Goal: Information Seeking & Learning: Learn about a topic

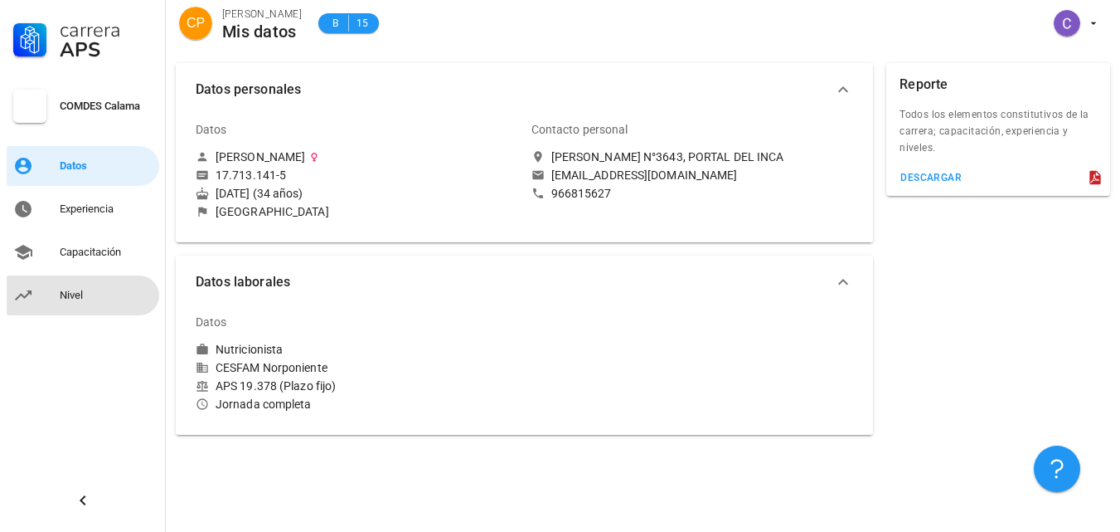
click at [71, 296] on div "Nivel" at bounding box center [106, 295] width 93 height 13
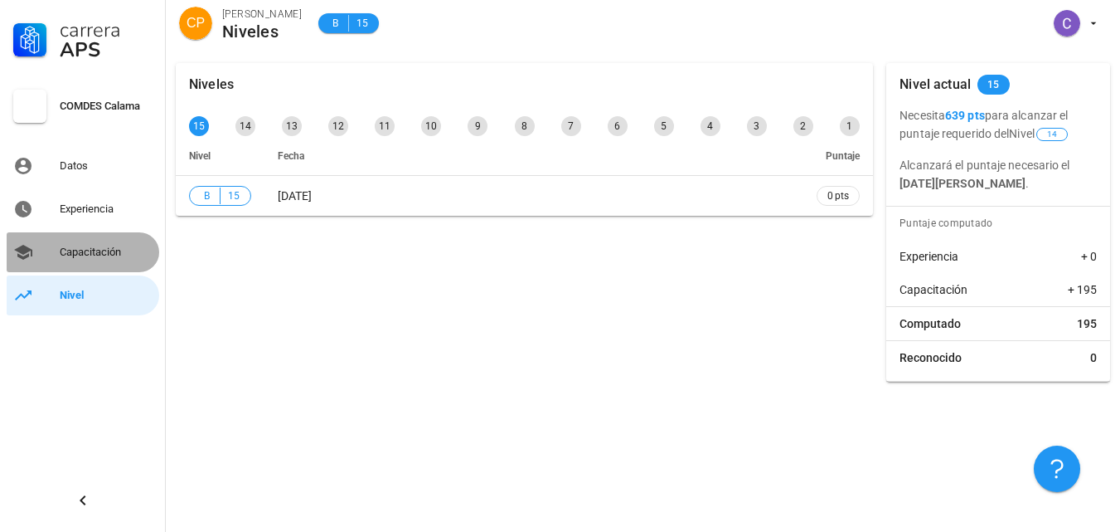
click at [91, 260] on div "Capacitación" at bounding box center [106, 252] width 93 height 27
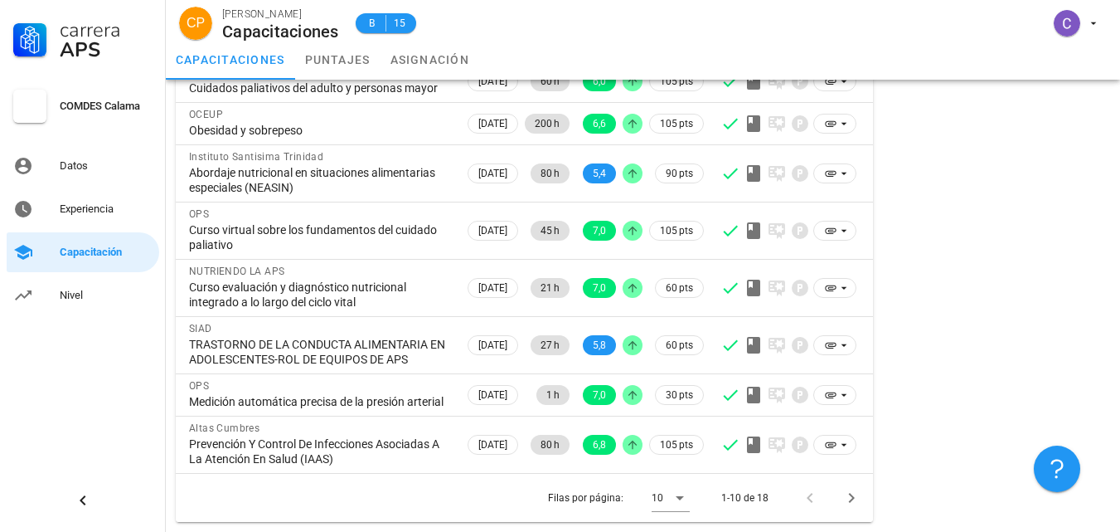
scroll to position [323, 0]
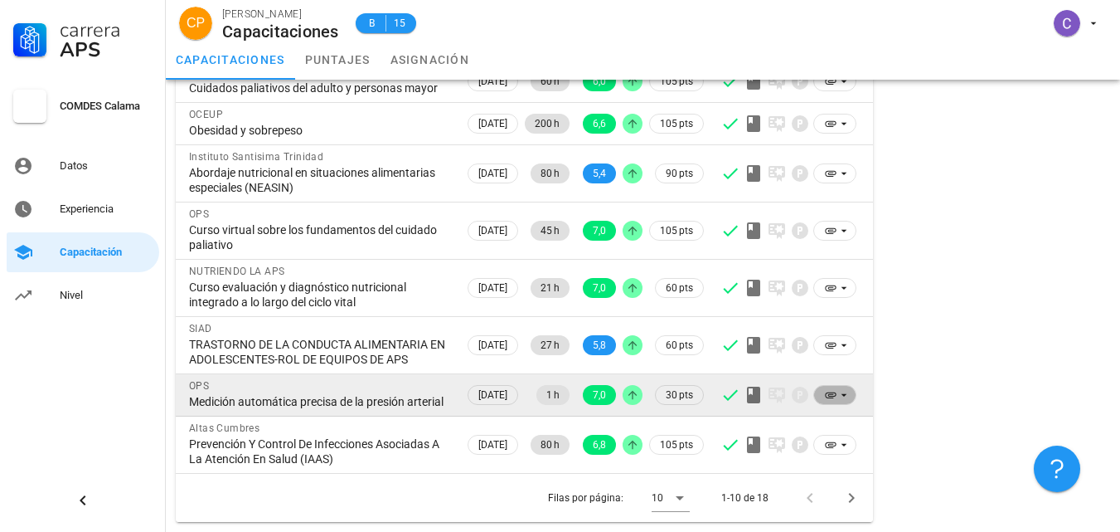
click at [833, 388] on icon at bounding box center [830, 394] width 13 height 13
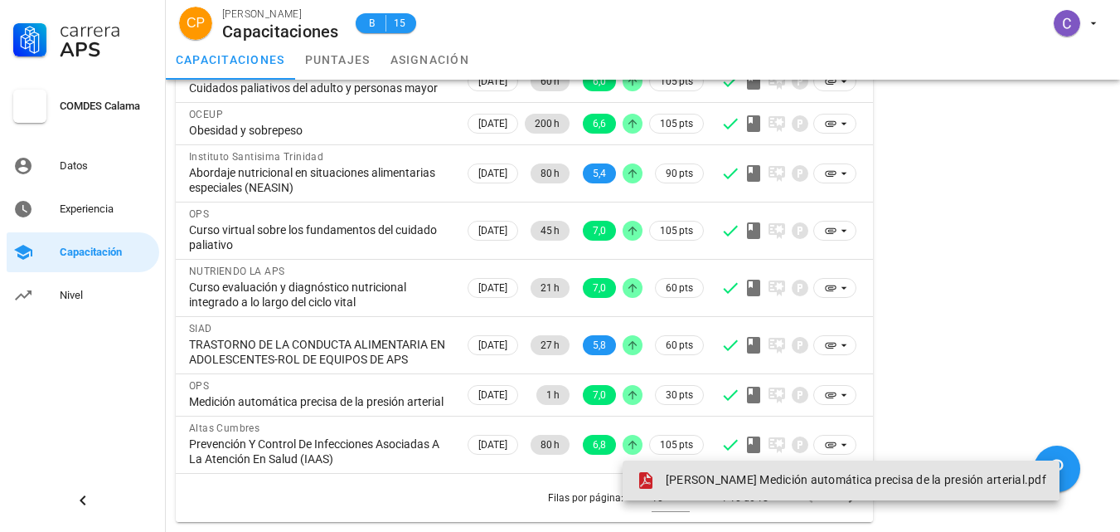
click at [680, 473] on span "[PERSON_NAME] Medición automática precisa de la presión arterial.pdf" at bounding box center [856, 479] width 381 height 13
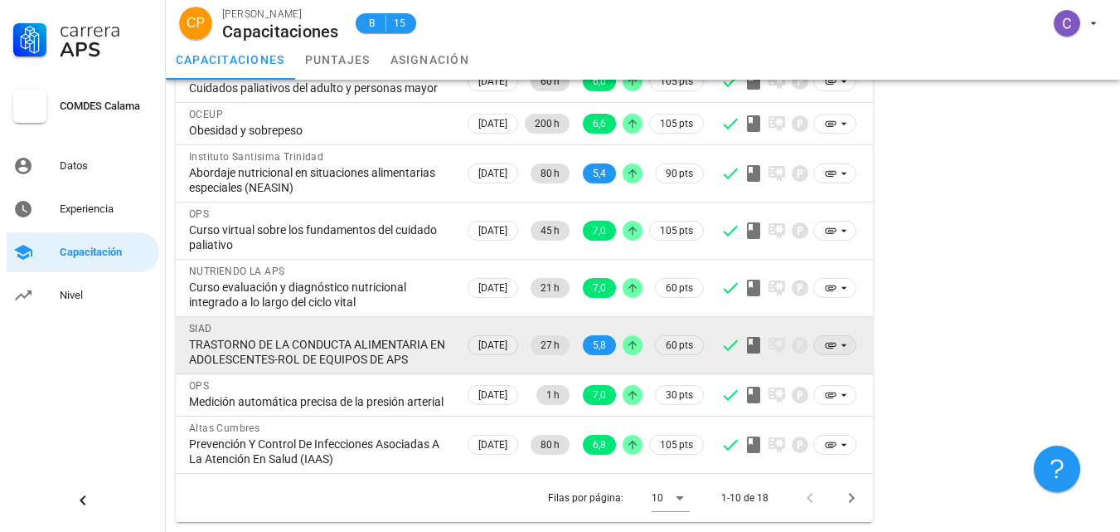
click at [829, 338] on icon at bounding box center [830, 344] width 13 height 13
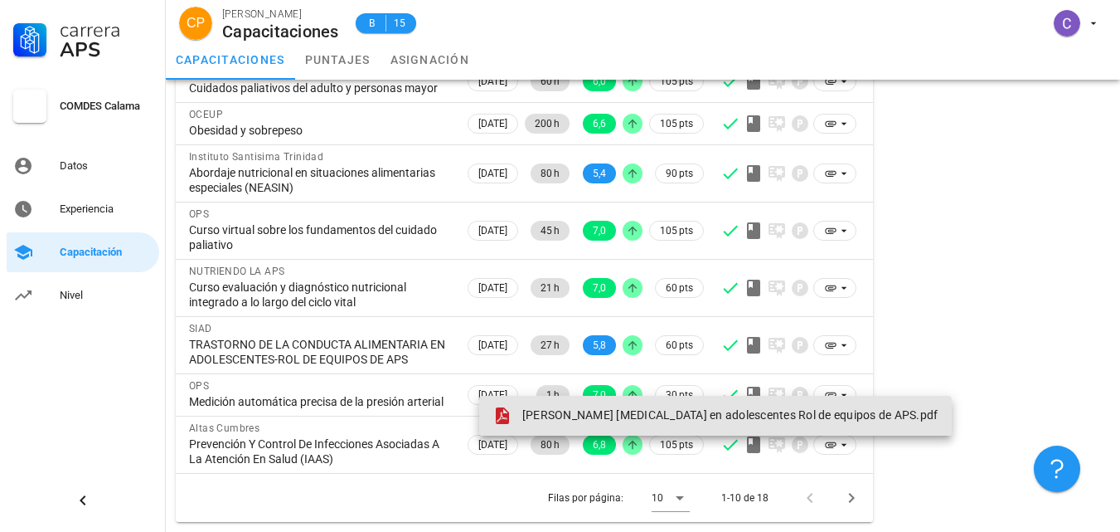
click at [688, 408] on span "[PERSON_NAME] [MEDICAL_DATA] en adolescentes Rol de equipos de APS.pdf" at bounding box center [730, 414] width 416 height 13
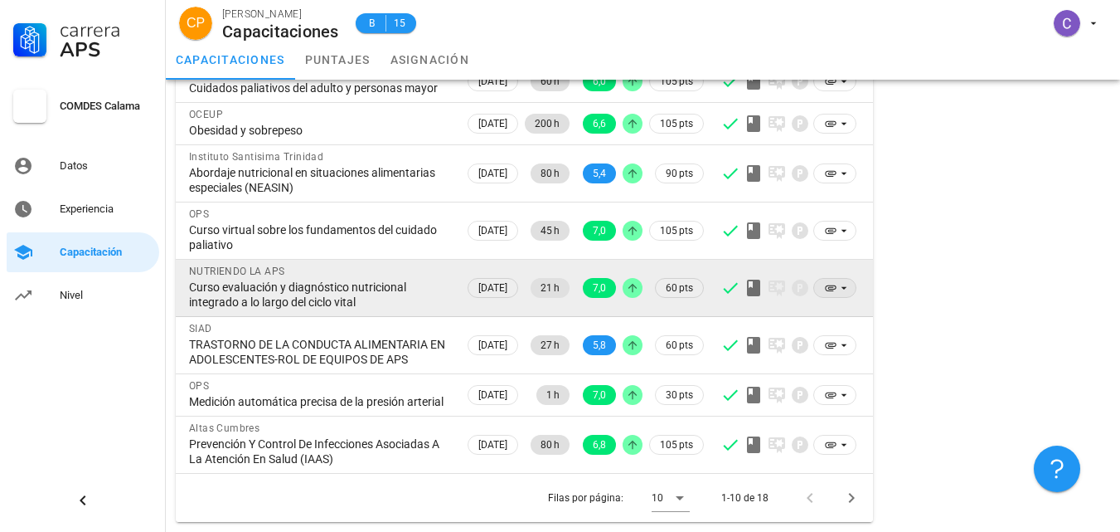
click at [828, 281] on icon at bounding box center [830, 287] width 13 height 13
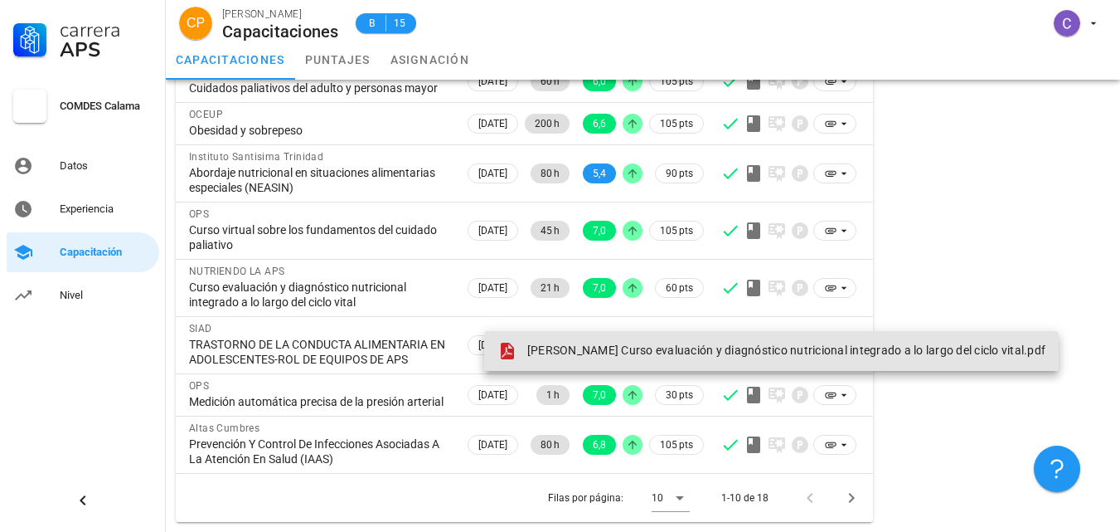
click at [746, 343] on span "[PERSON_NAME] Curso evaluación y diagnóstico nutricional integrado a lo largo d…" at bounding box center [786, 349] width 518 height 13
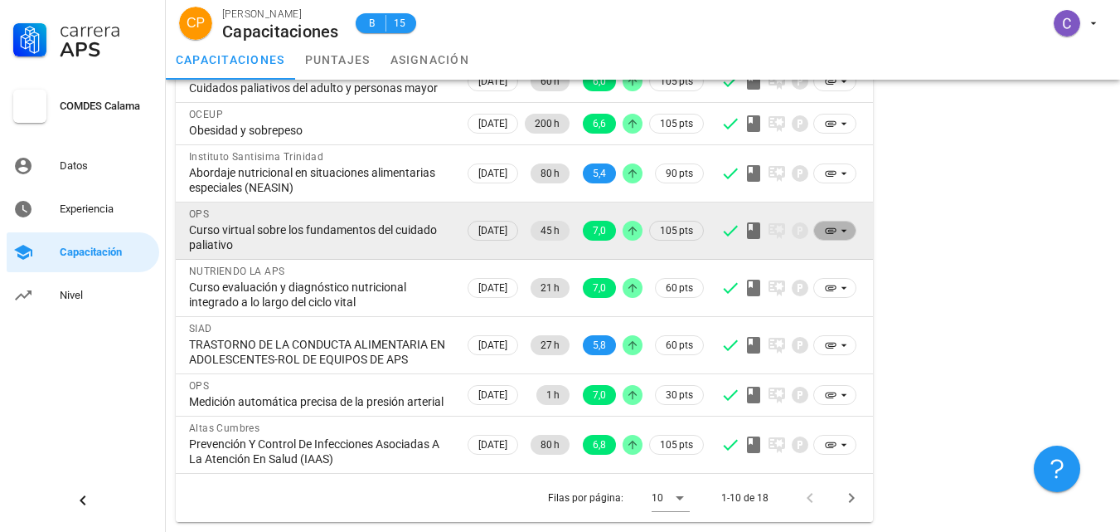
click at [829, 228] on icon at bounding box center [831, 231] width 11 height 6
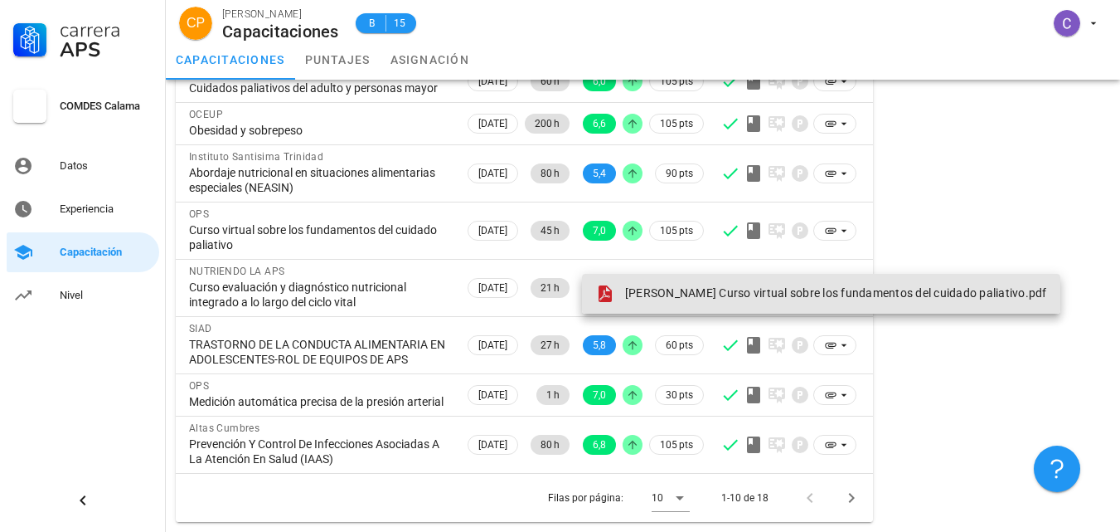
click at [686, 286] on span "[PERSON_NAME] Curso virtual sobre los fundamentos del cuidado paliativo.pdf" at bounding box center [836, 292] width 422 height 13
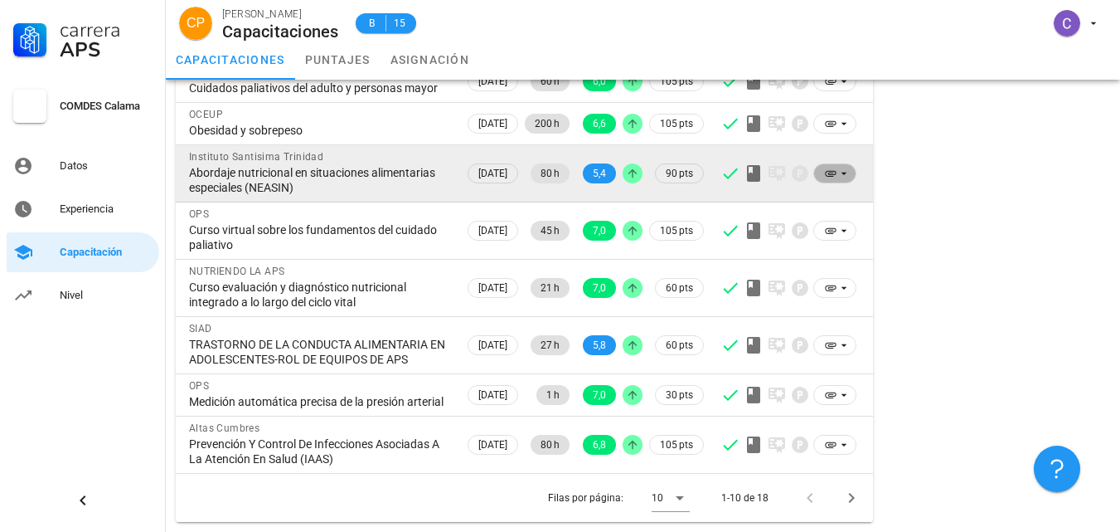
click at [829, 167] on icon at bounding box center [830, 173] width 13 height 13
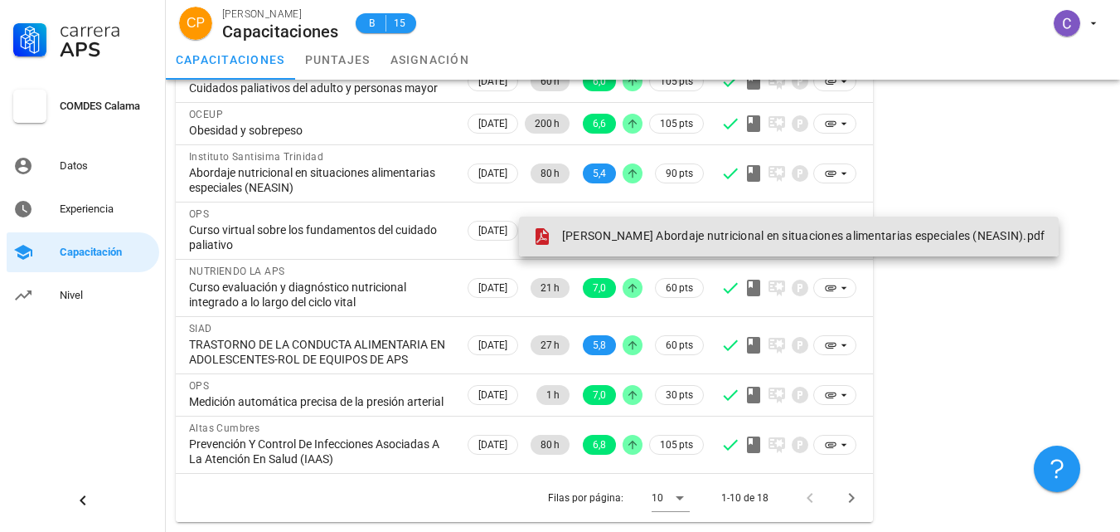
click at [751, 229] on span "[PERSON_NAME] Abordaje nutricional en situaciones alimentarias especiales (NEAS…" at bounding box center [803, 235] width 483 height 13
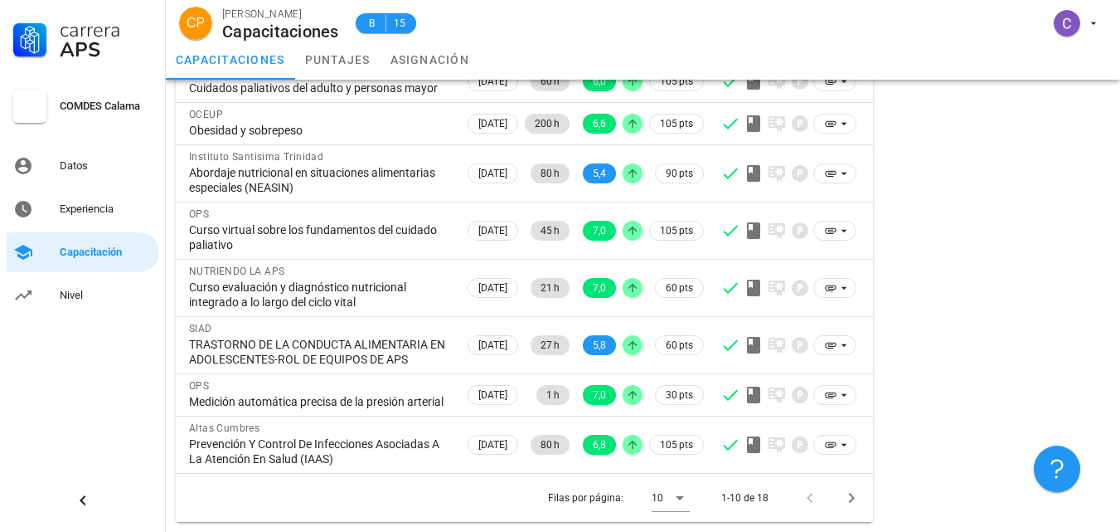
click at [1006, 189] on div "Resumen Total de horas 752" at bounding box center [998, 174] width 237 height 708
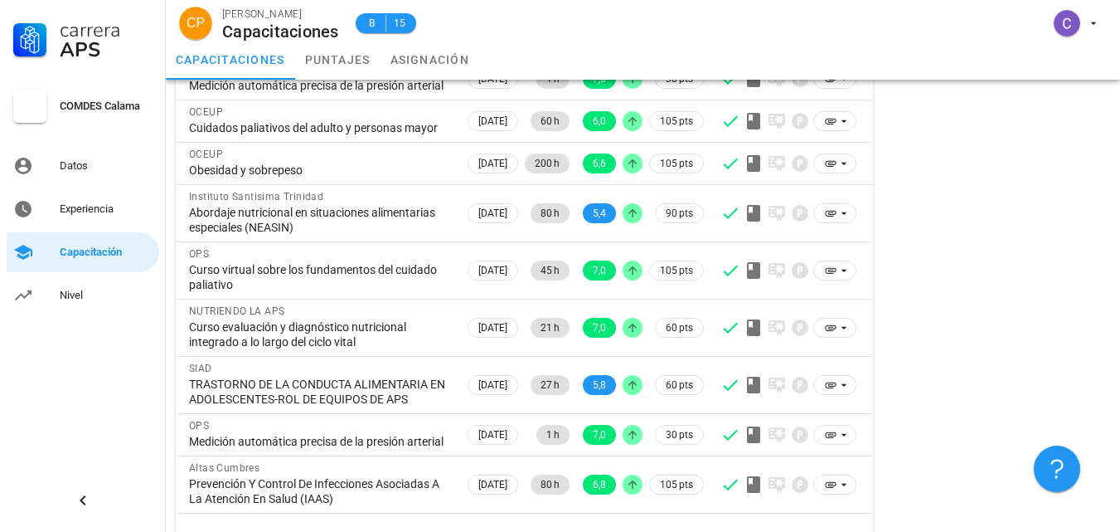
scroll to position [190, 0]
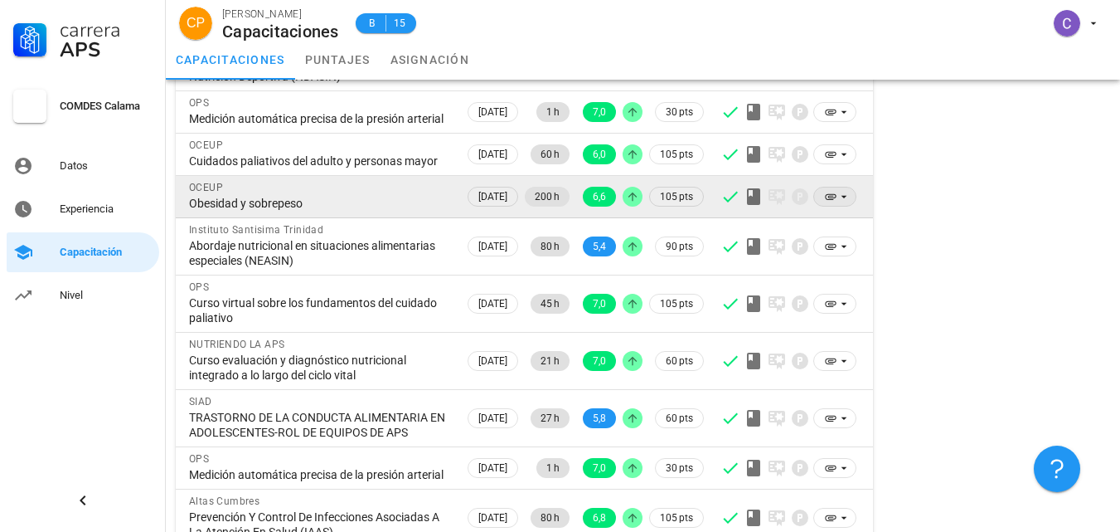
click at [837, 203] on icon at bounding box center [830, 196] width 13 height 13
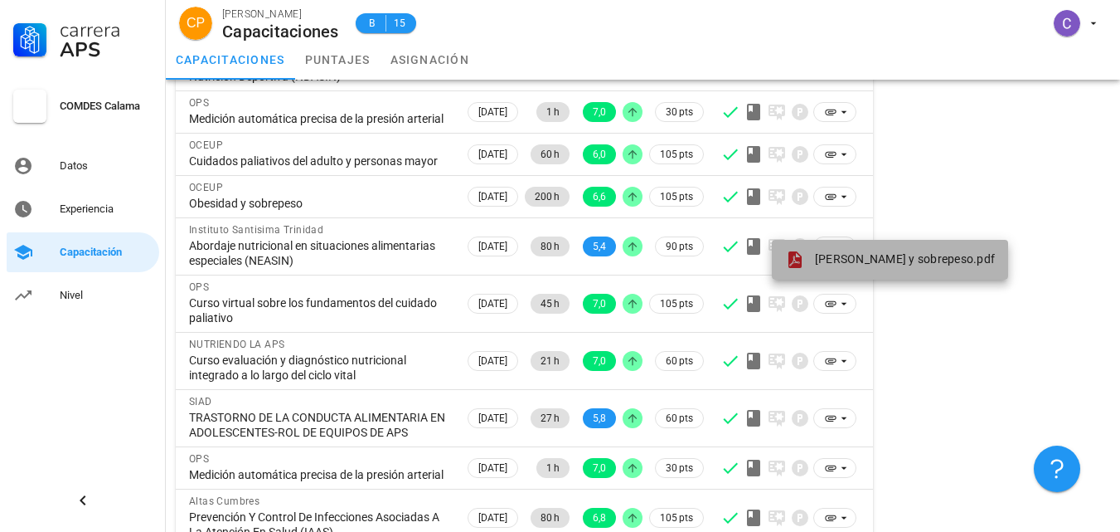
click at [837, 262] on span "[PERSON_NAME] y sobrepeso.pdf" at bounding box center [905, 258] width 180 height 13
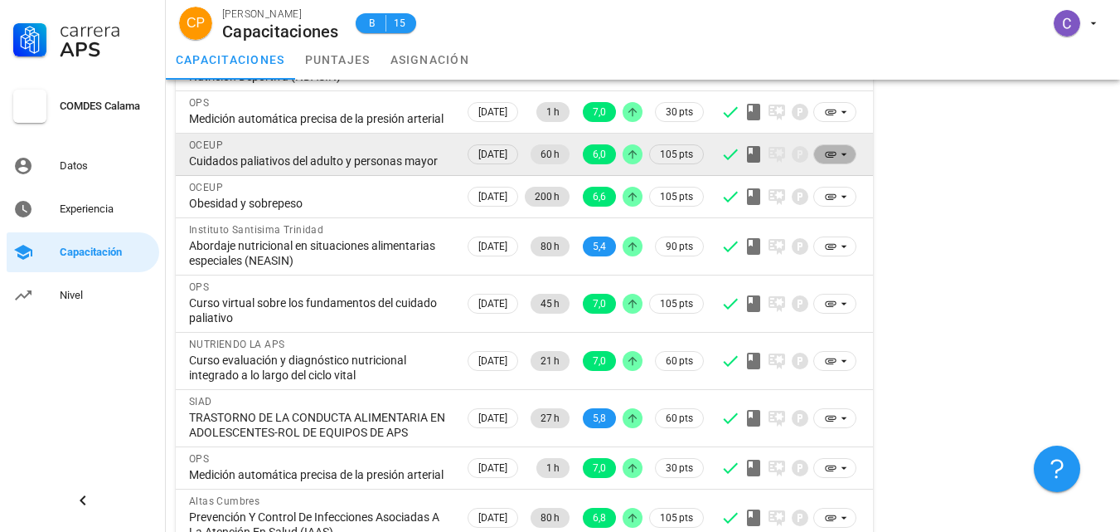
click at [829, 161] on icon at bounding box center [830, 154] width 13 height 13
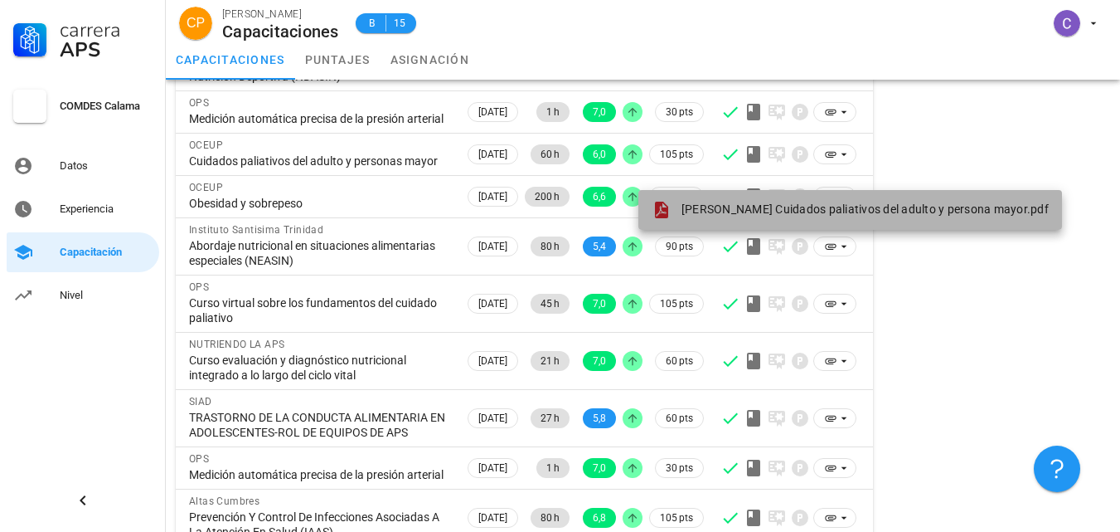
click at [892, 208] on span "[PERSON_NAME] Cuidados paliativos del adulto y persona mayor.pdf" at bounding box center [865, 208] width 367 height 13
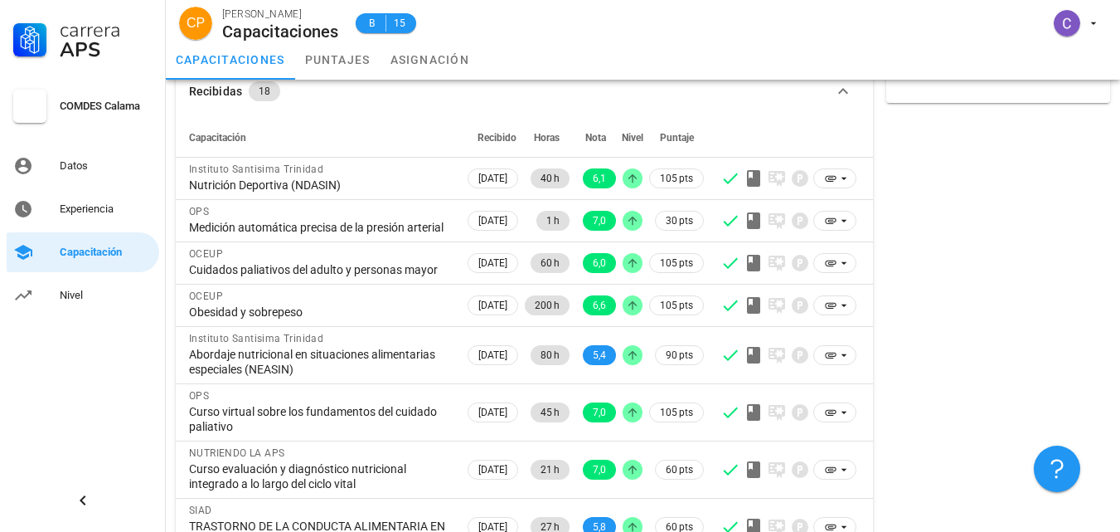
scroll to position [77, 0]
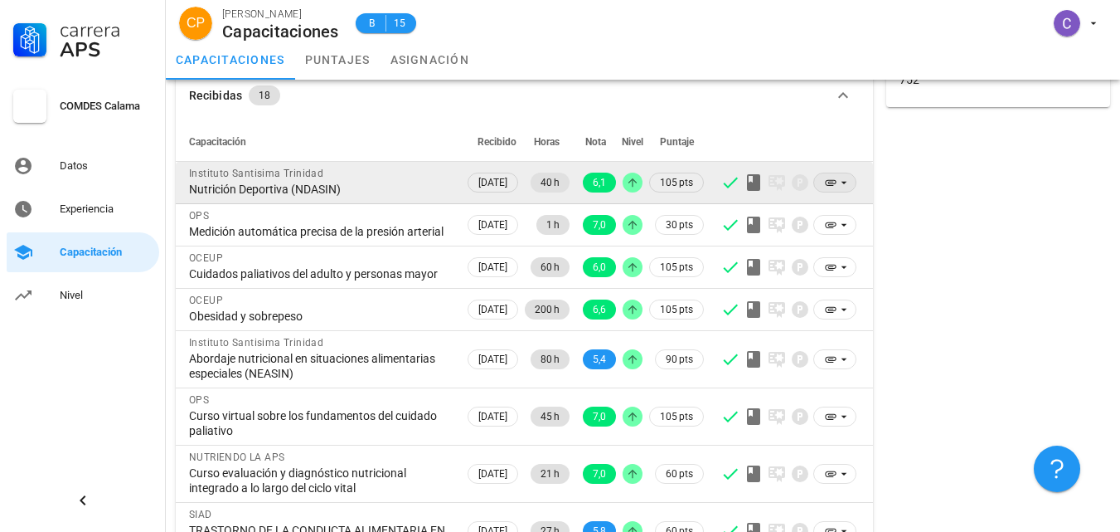
click at [822, 178] on span at bounding box center [835, 183] width 43 height 20
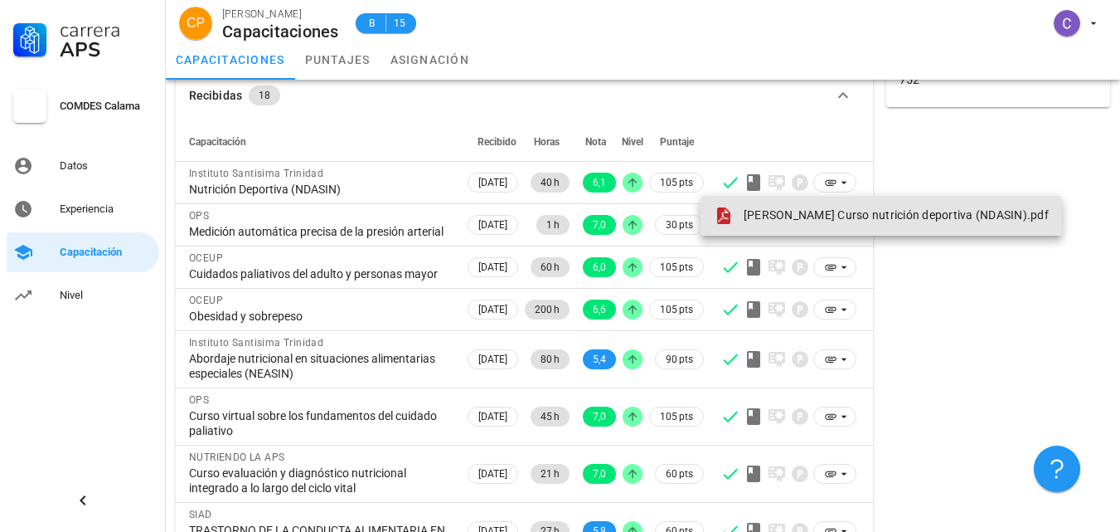
click at [809, 216] on span "[PERSON_NAME] Curso nutrición deportiva (NDASIN).pdf" at bounding box center [896, 214] width 305 height 13
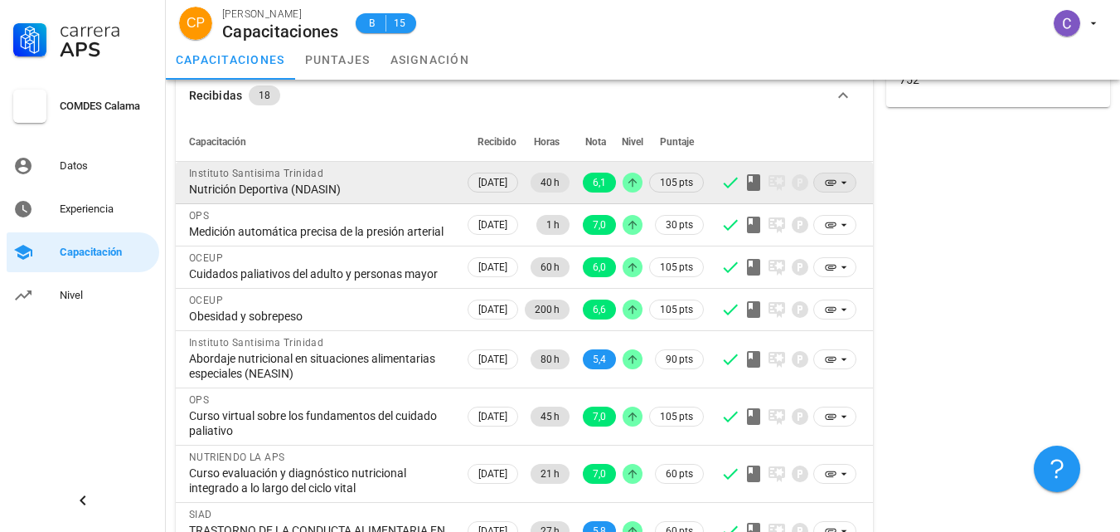
click at [838, 181] on icon at bounding box center [844, 182] width 13 height 13
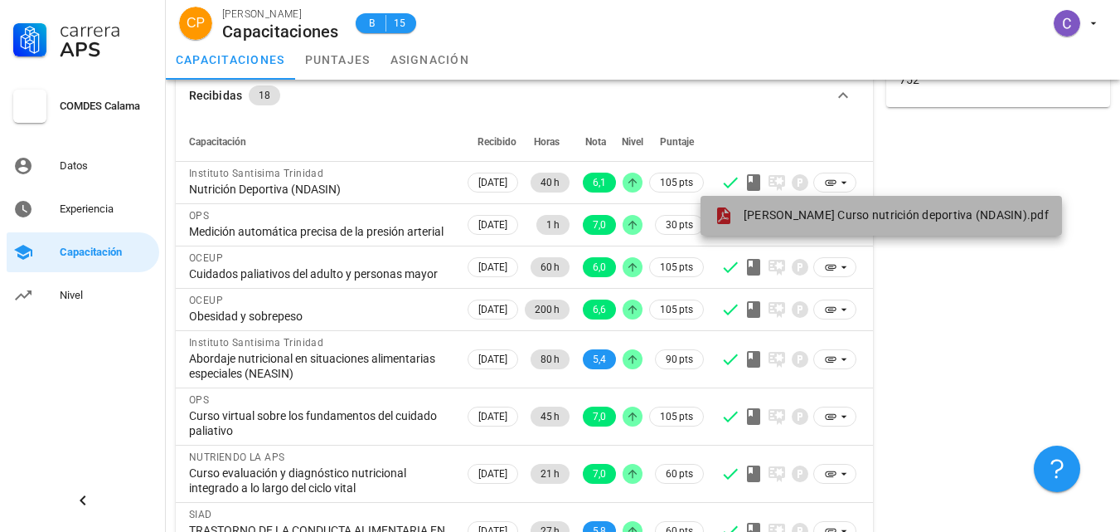
click at [814, 218] on span "[PERSON_NAME] Curso nutrición deportiva (NDASIN).pdf" at bounding box center [896, 214] width 305 height 13
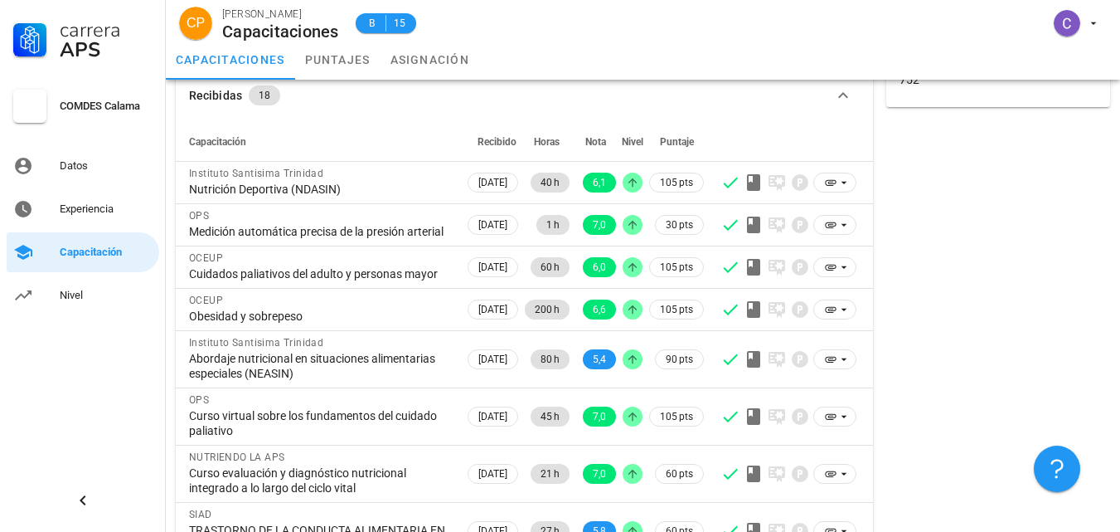
click at [919, 360] on div "Resumen Total de horas 752" at bounding box center [998, 360] width 237 height 708
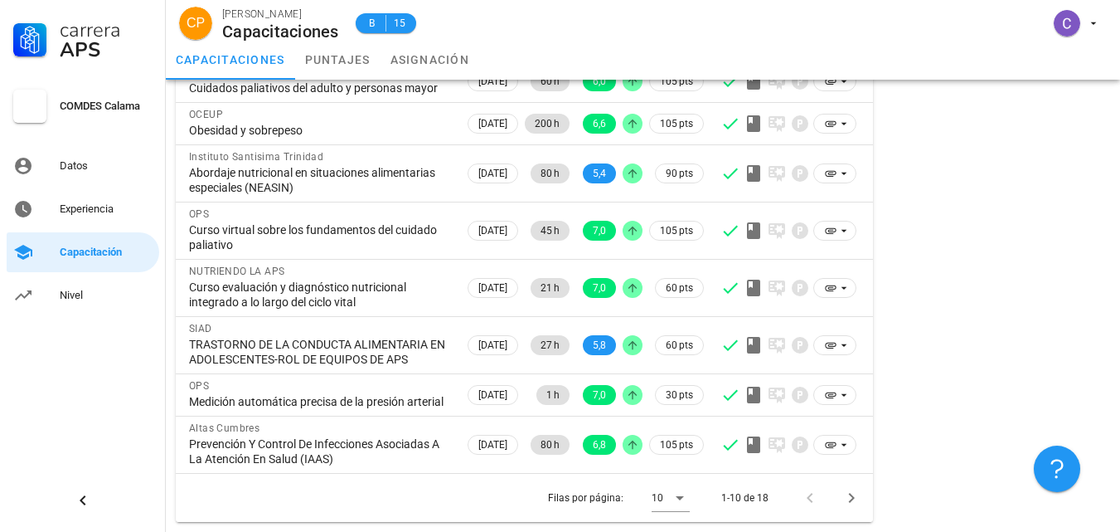
scroll to position [323, 0]
click at [856, 500] on icon "Página siguiente" at bounding box center [852, 498] width 20 height 20
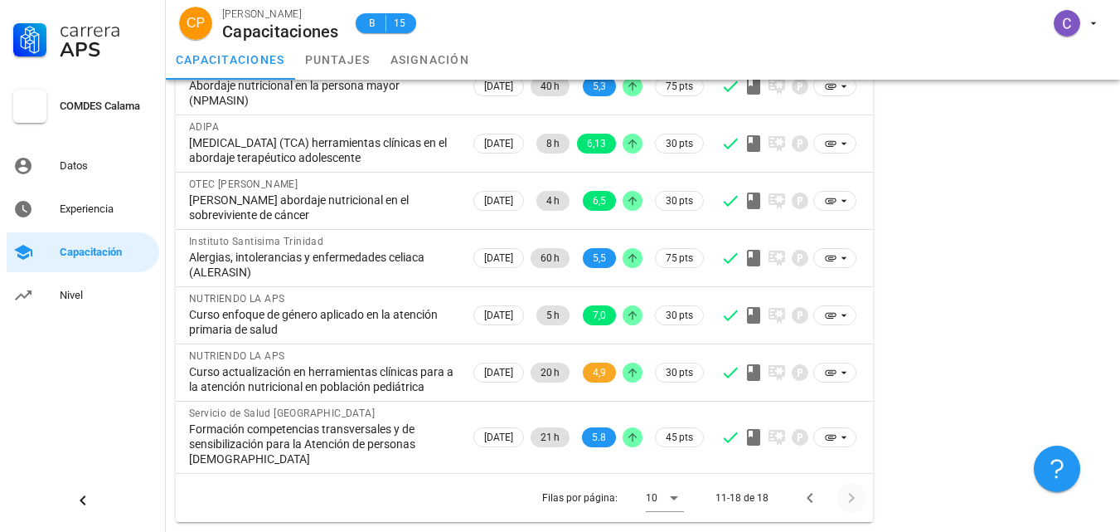
scroll to position [268, 0]
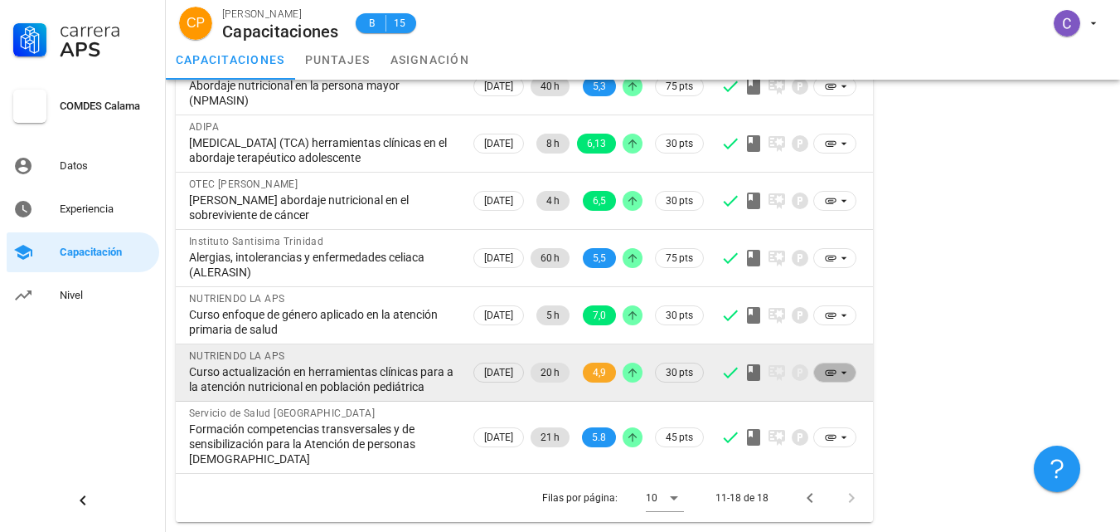
click at [829, 370] on icon at bounding box center [831, 373] width 11 height 6
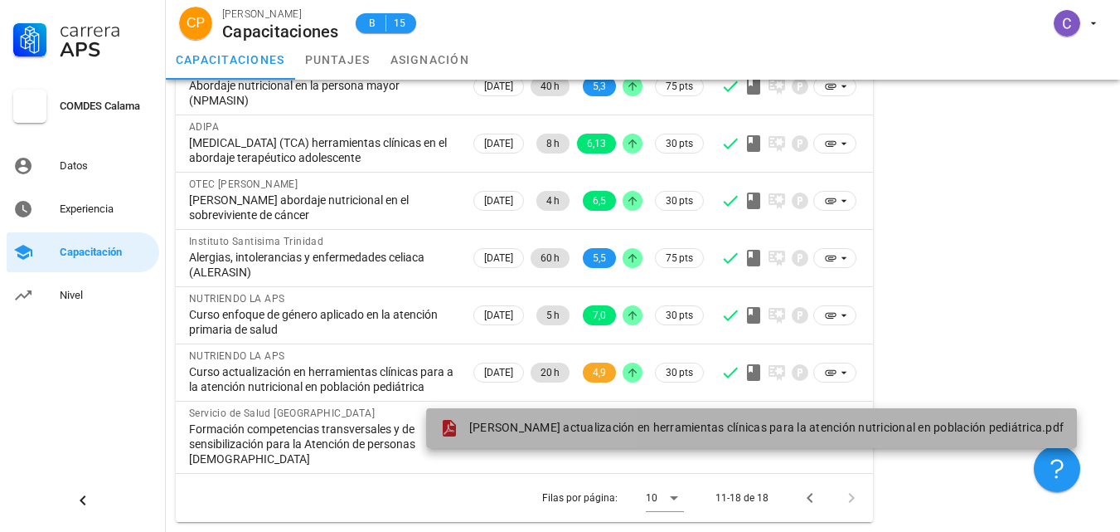
click at [785, 420] on span "[PERSON_NAME] actualización en herramientas clínicas para la atención nutricion…" at bounding box center [766, 426] width 595 height 13
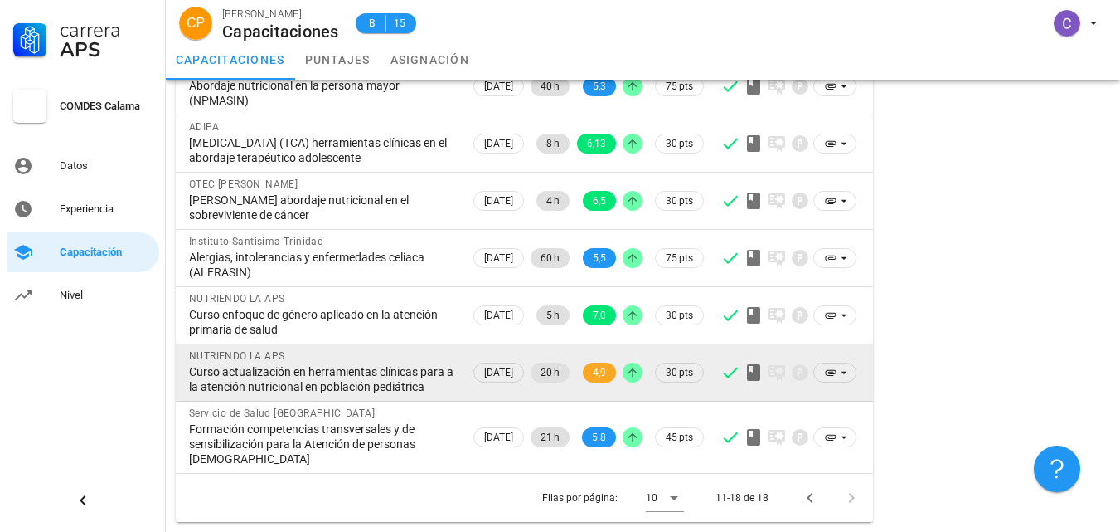
click at [257, 374] on div "Curso actualización en herramientas clínicas para a la atención nutricional en …" at bounding box center [323, 379] width 268 height 30
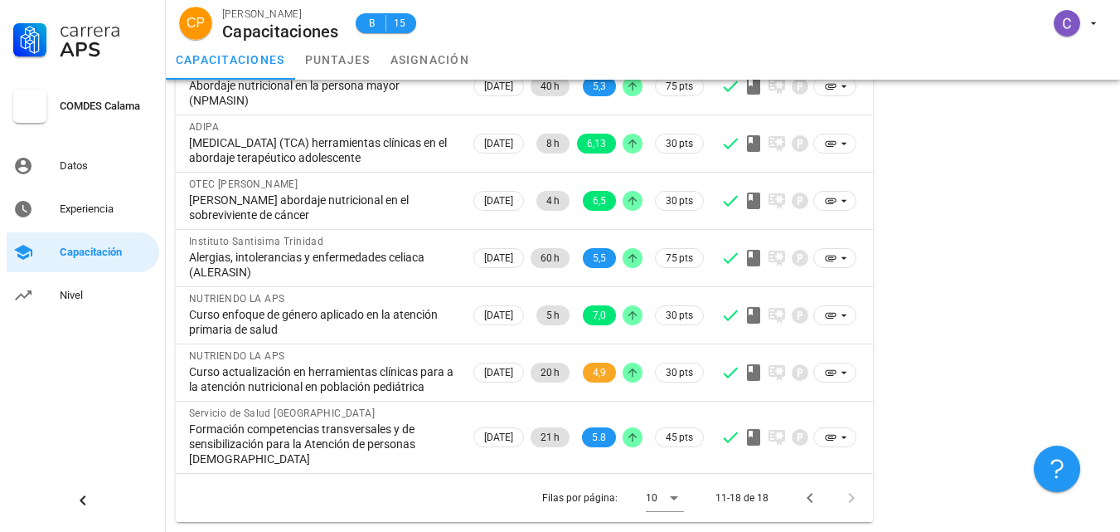
click at [960, 305] on div "Resumen Total de horas 752" at bounding box center [998, 186] width 237 height 683
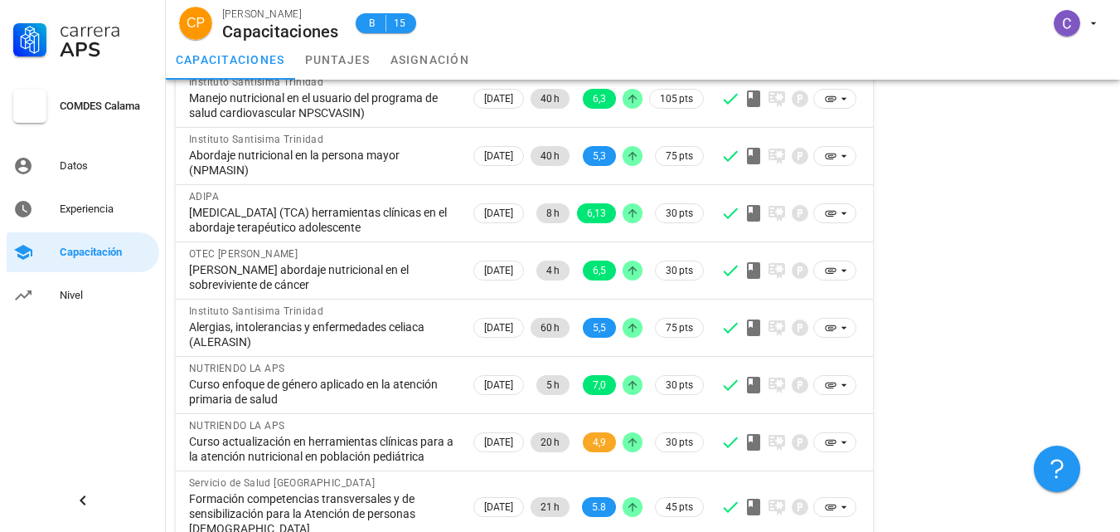
scroll to position [135, 0]
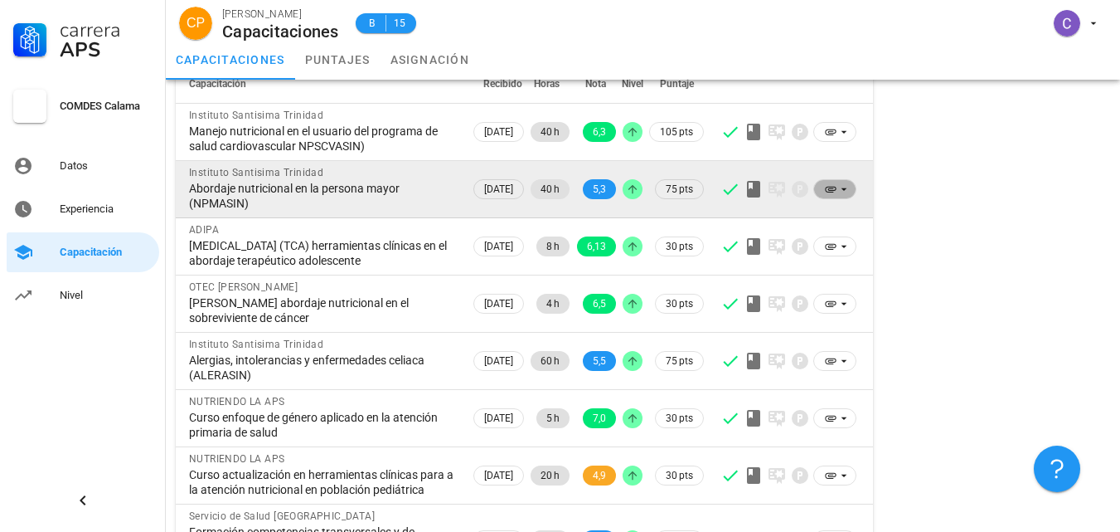
click at [837, 185] on icon at bounding box center [830, 188] width 13 height 13
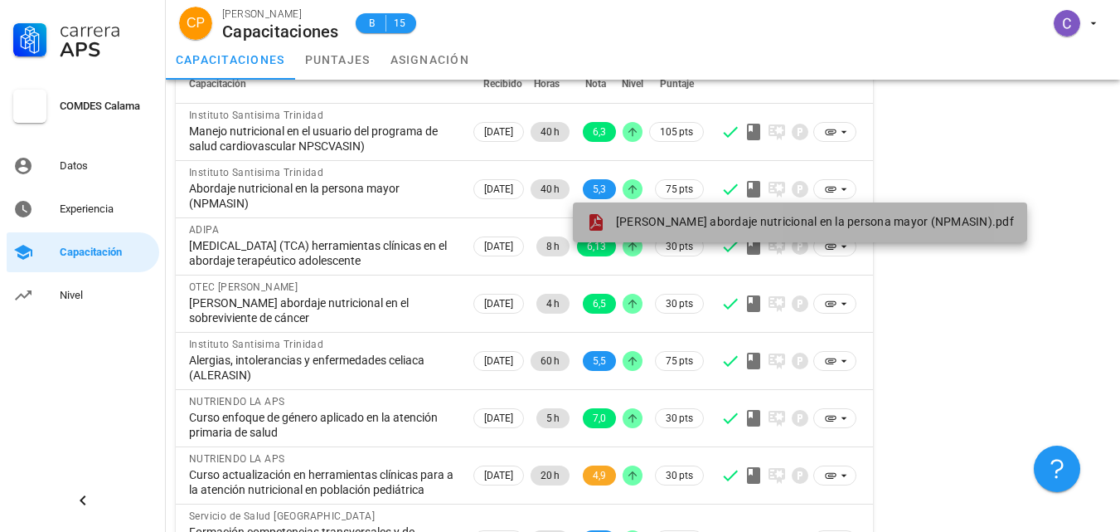
click at [794, 225] on span "[PERSON_NAME] abordaje nutricional en la persona mayor (NPMASIN).pdf" at bounding box center [815, 221] width 398 height 13
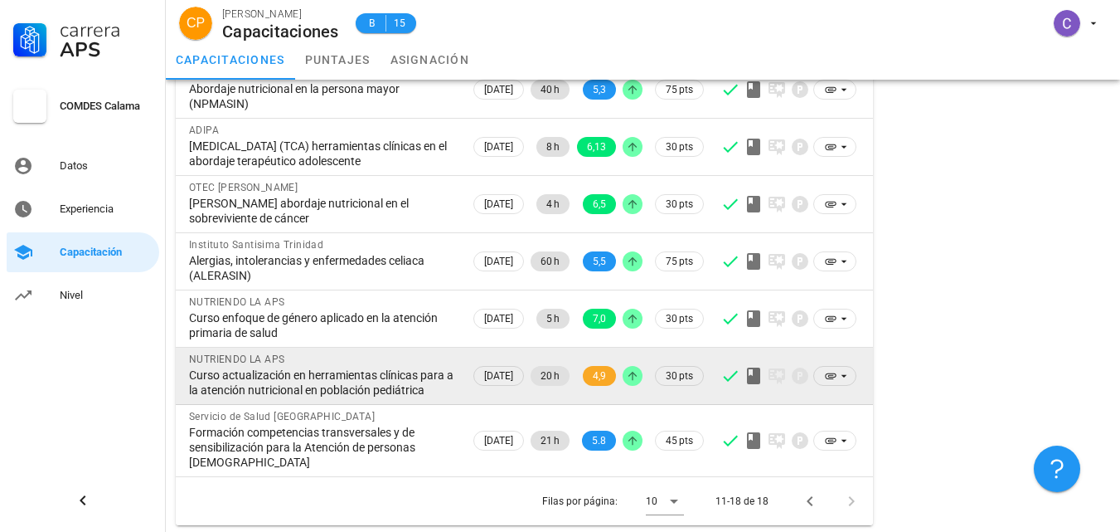
scroll to position [268, 0]
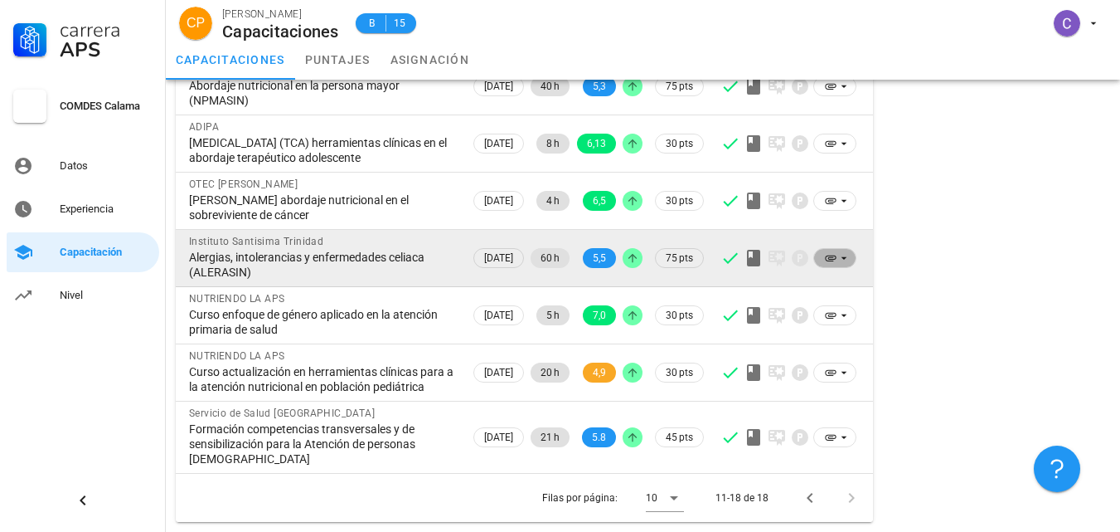
click at [833, 255] on icon at bounding box center [831, 258] width 11 height 6
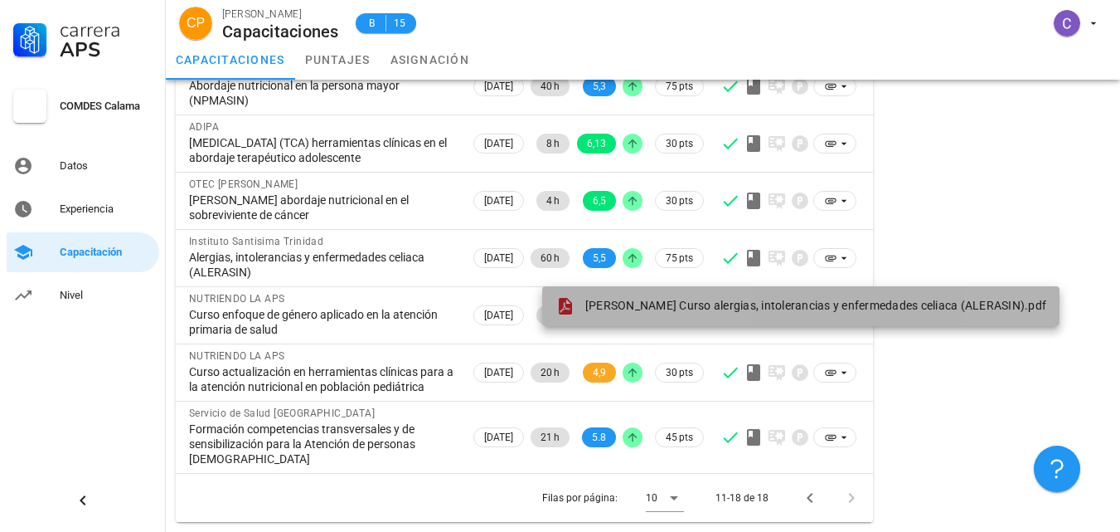
click at [775, 299] on span "[PERSON_NAME] Curso alergias, intolerancias y enfermedades celiaca (ALERASIN).p…" at bounding box center [816, 305] width 461 height 13
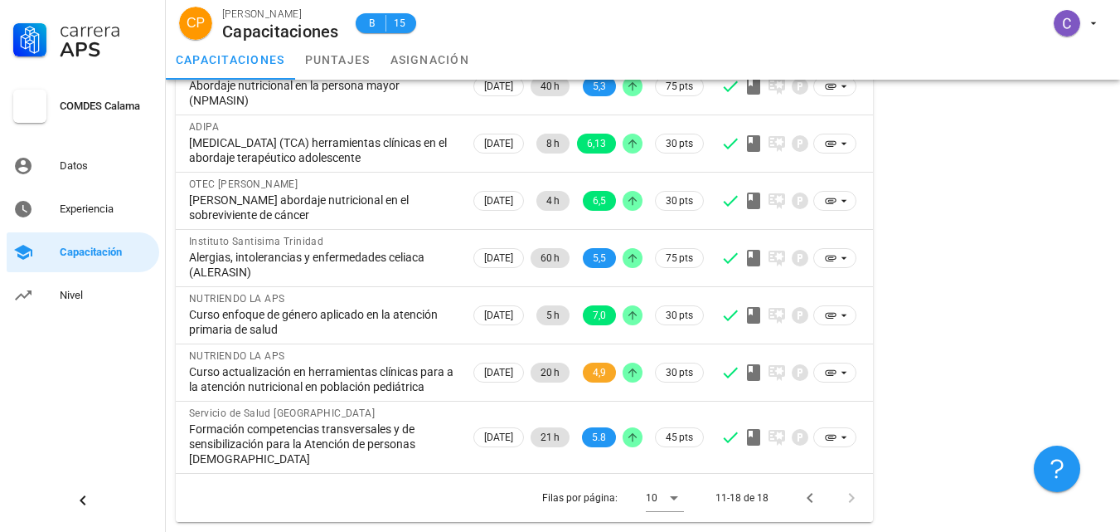
click at [1071, 204] on div "Resumen Total de horas 752" at bounding box center [998, 186] width 237 height 683
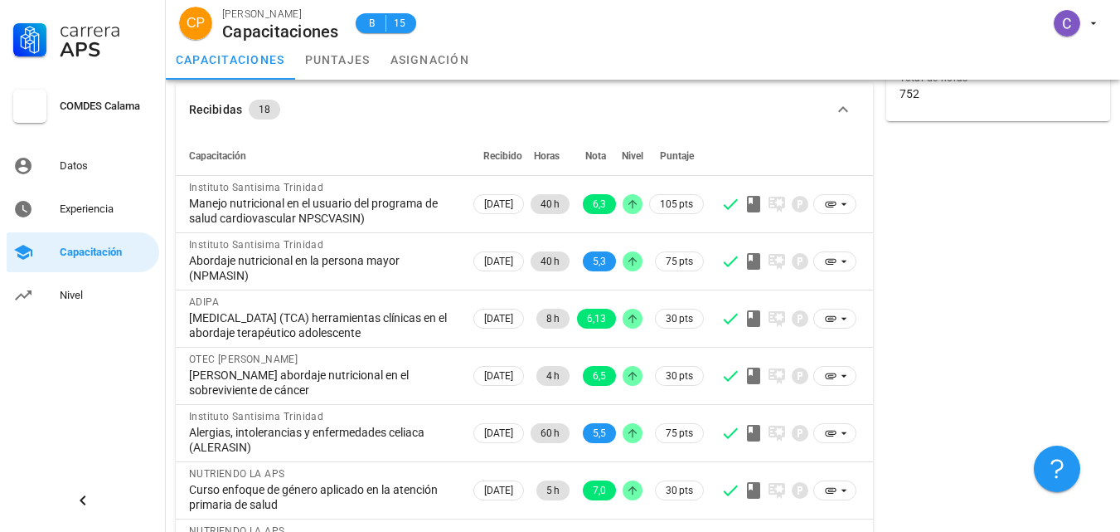
scroll to position [0, 0]
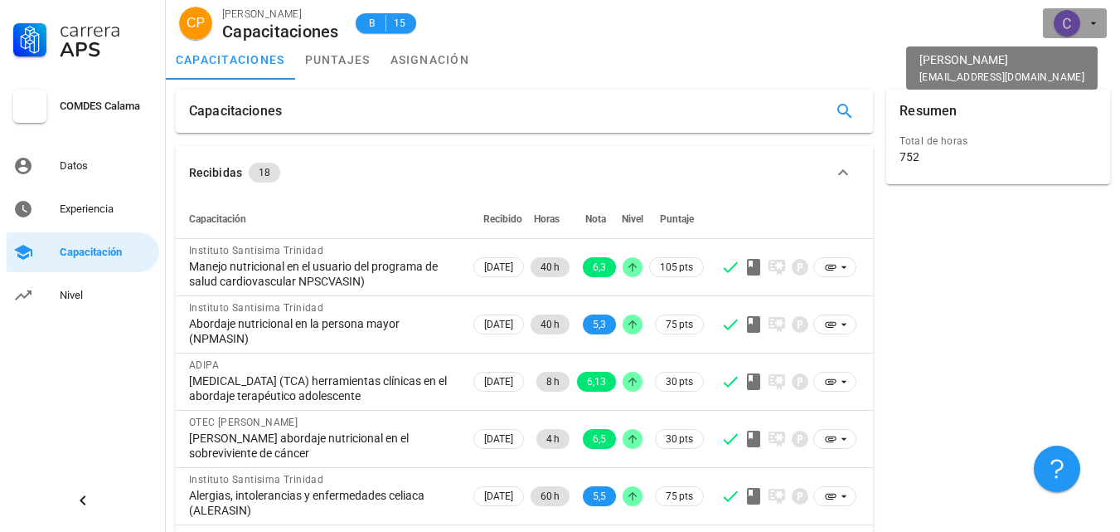
click at [1074, 24] on div "avatar" at bounding box center [1067, 23] width 27 height 27
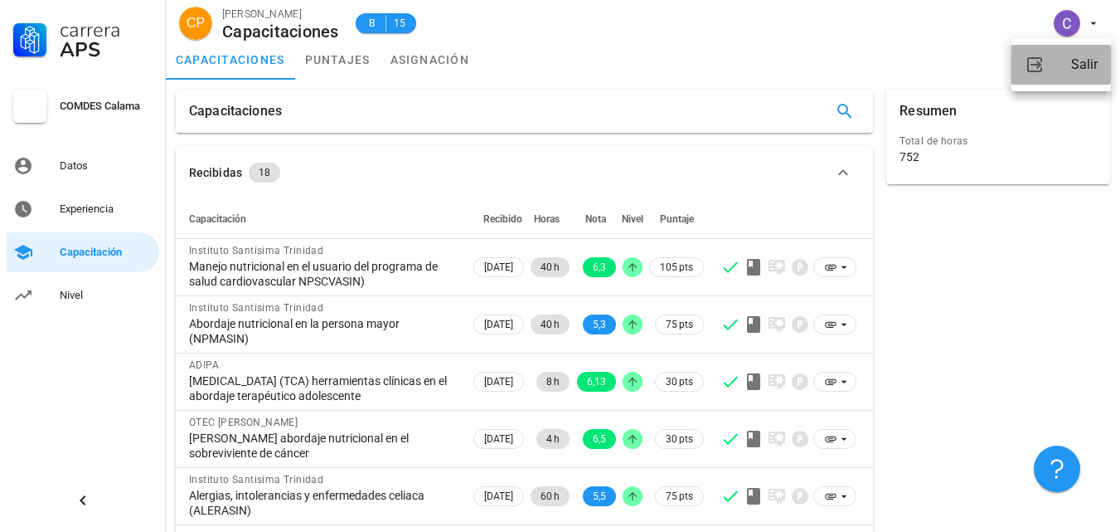
click at [1057, 66] on link "Salir" at bounding box center [1062, 65] width 100 height 40
